Goal: Find specific page/section: Find specific page/section

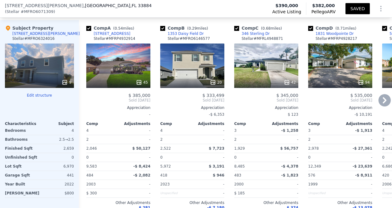
scroll to position [758, 0]
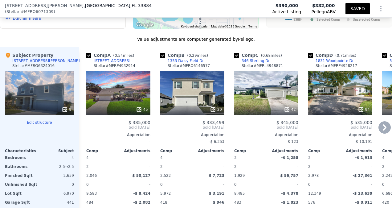
drag, startPoint x: 379, startPoint y: 109, endPoint x: 382, endPoint y: 110, distance: 3.6
click at [379, 121] on icon at bounding box center [384, 127] width 12 height 12
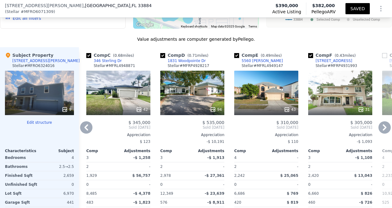
click at [383, 121] on icon at bounding box center [384, 127] width 12 height 12
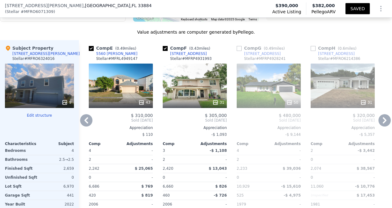
scroll to position [768, 0]
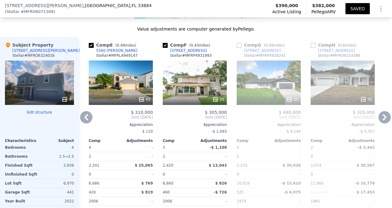
click at [135, 61] on div "43" at bounding box center [121, 82] width 64 height 44
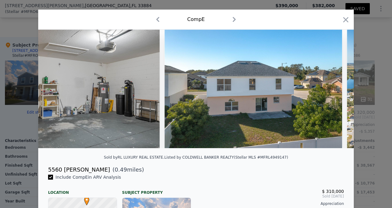
scroll to position [0, 6614]
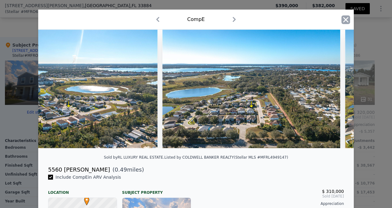
click at [345, 19] on icon "button" at bounding box center [345, 19] width 9 height 9
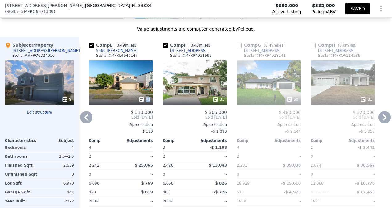
click at [136, 77] on div "43" at bounding box center [121, 82] width 64 height 44
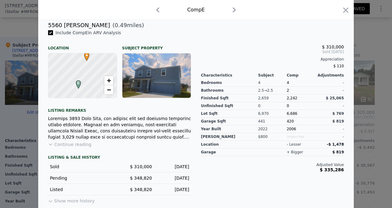
scroll to position [160, 0]
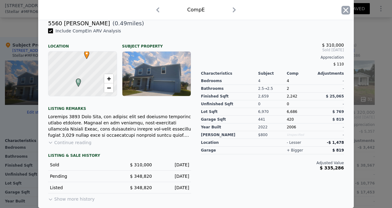
click at [343, 12] on icon "button" at bounding box center [345, 10] width 9 height 9
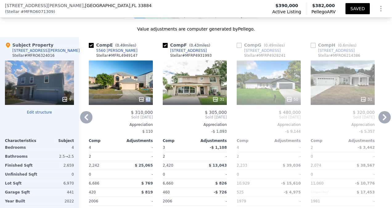
click at [123, 74] on div "43" at bounding box center [121, 82] width 64 height 44
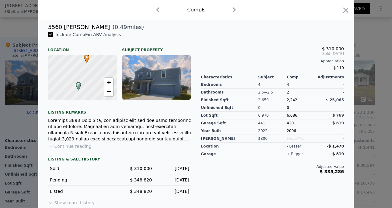
scroll to position [160, 0]
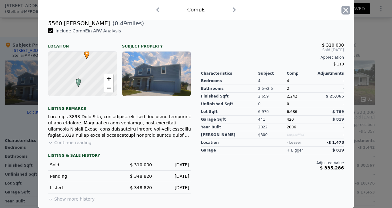
click at [342, 7] on icon "button" at bounding box center [345, 10] width 9 height 9
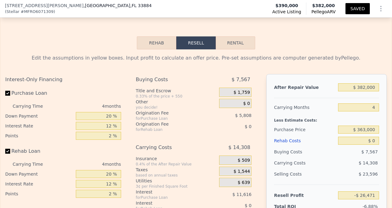
scroll to position [994, 0]
